Goal: Transaction & Acquisition: Book appointment/travel/reservation

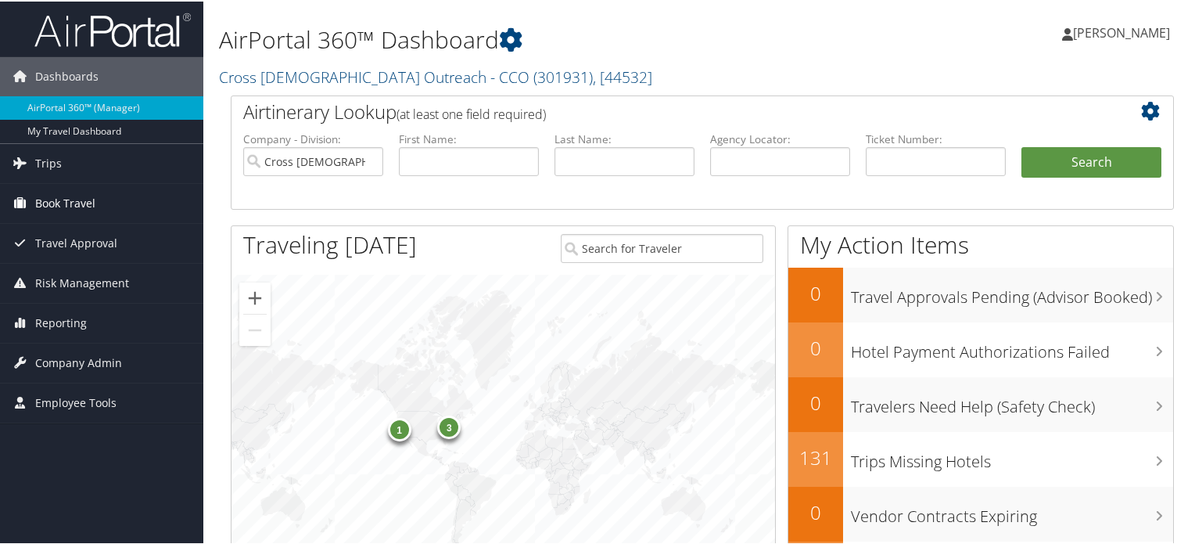
click at [63, 208] on span "Book Travel" at bounding box center [65, 201] width 60 height 39
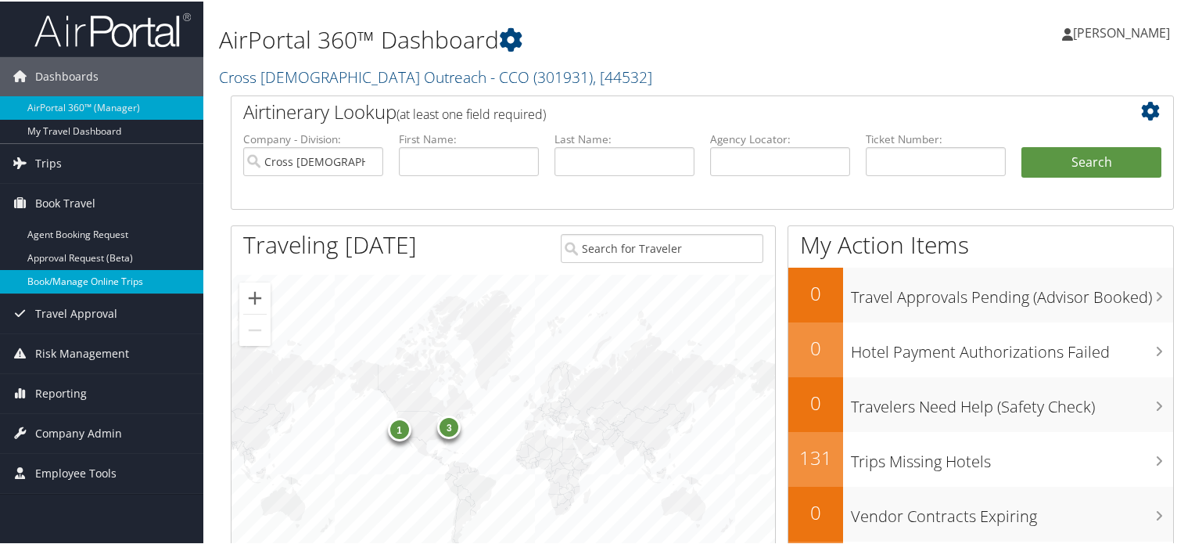
click at [90, 283] on link "Book/Manage Online Trips" at bounding box center [101, 279] width 203 height 23
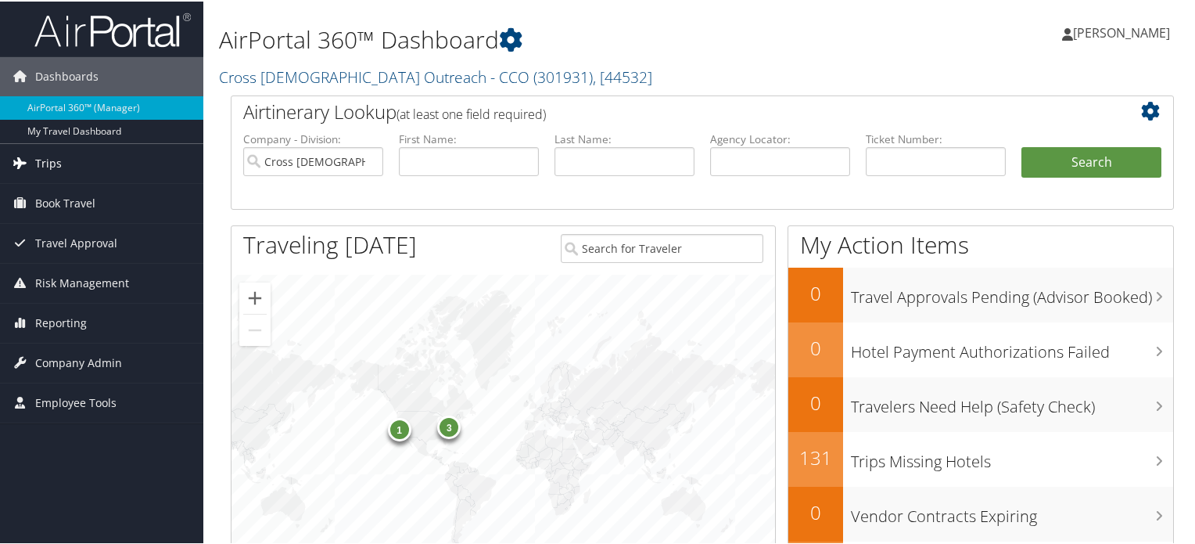
click at [77, 167] on link "Trips" at bounding box center [101, 161] width 203 height 39
